Goal: Information Seeking & Learning: Learn about a topic

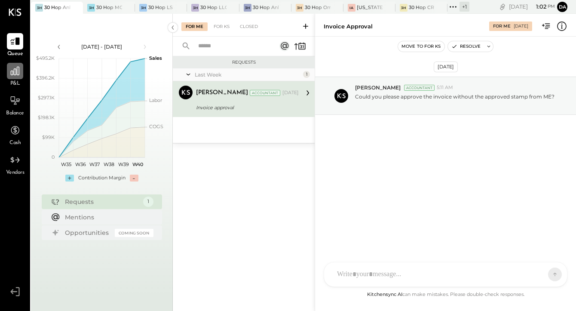
click at [13, 72] on icon at bounding box center [15, 71] width 9 height 9
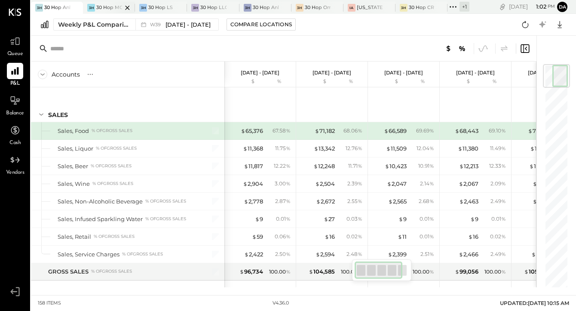
click at [104, 4] on div "30 Hop MGS, LLC" at bounding box center [109, 7] width 26 height 7
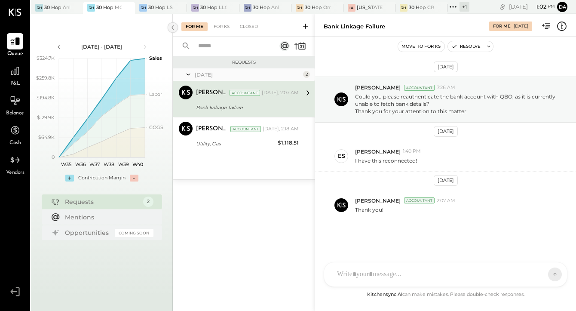
click at [170, 27] on icon at bounding box center [172, 27] width 9 height 15
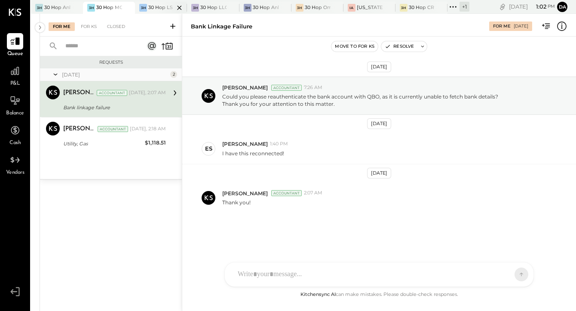
click at [164, 10] on div at bounding box center [172, 8] width 30 height 12
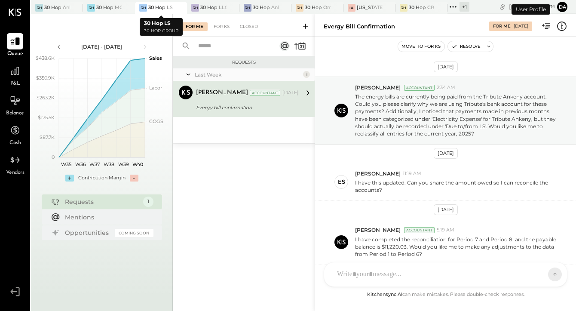
scroll to position [145, 0]
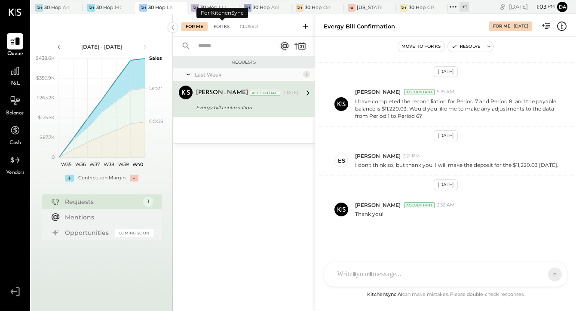
click at [220, 26] on div "For KS" at bounding box center [221, 26] width 25 height 9
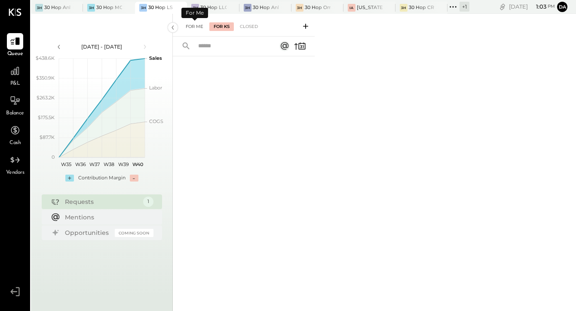
click at [197, 27] on div "For Me" at bounding box center [194, 26] width 26 height 9
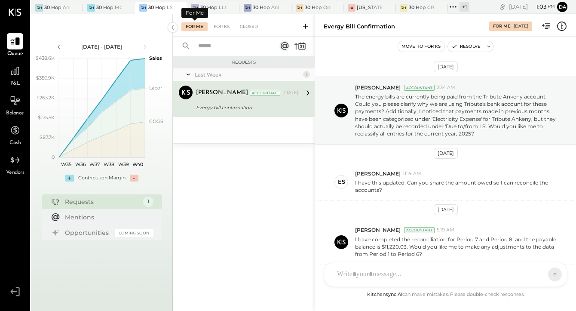
scroll to position [145, 0]
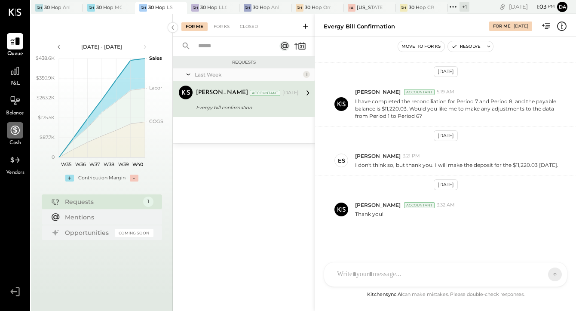
click at [10, 129] on icon at bounding box center [14, 130] width 11 height 11
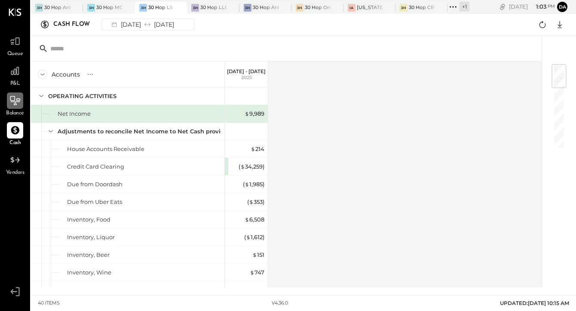
click at [11, 101] on icon at bounding box center [15, 100] width 10 height 9
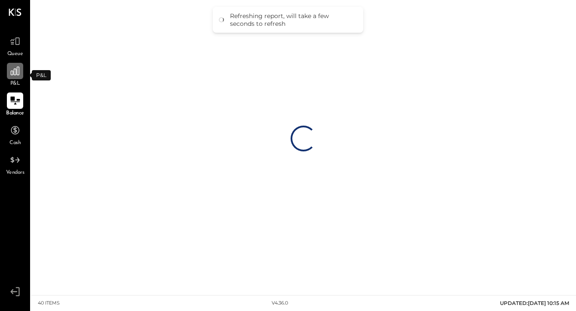
click at [15, 71] on icon at bounding box center [14, 70] width 11 height 11
